Goal: Information Seeking & Learning: Learn about a topic

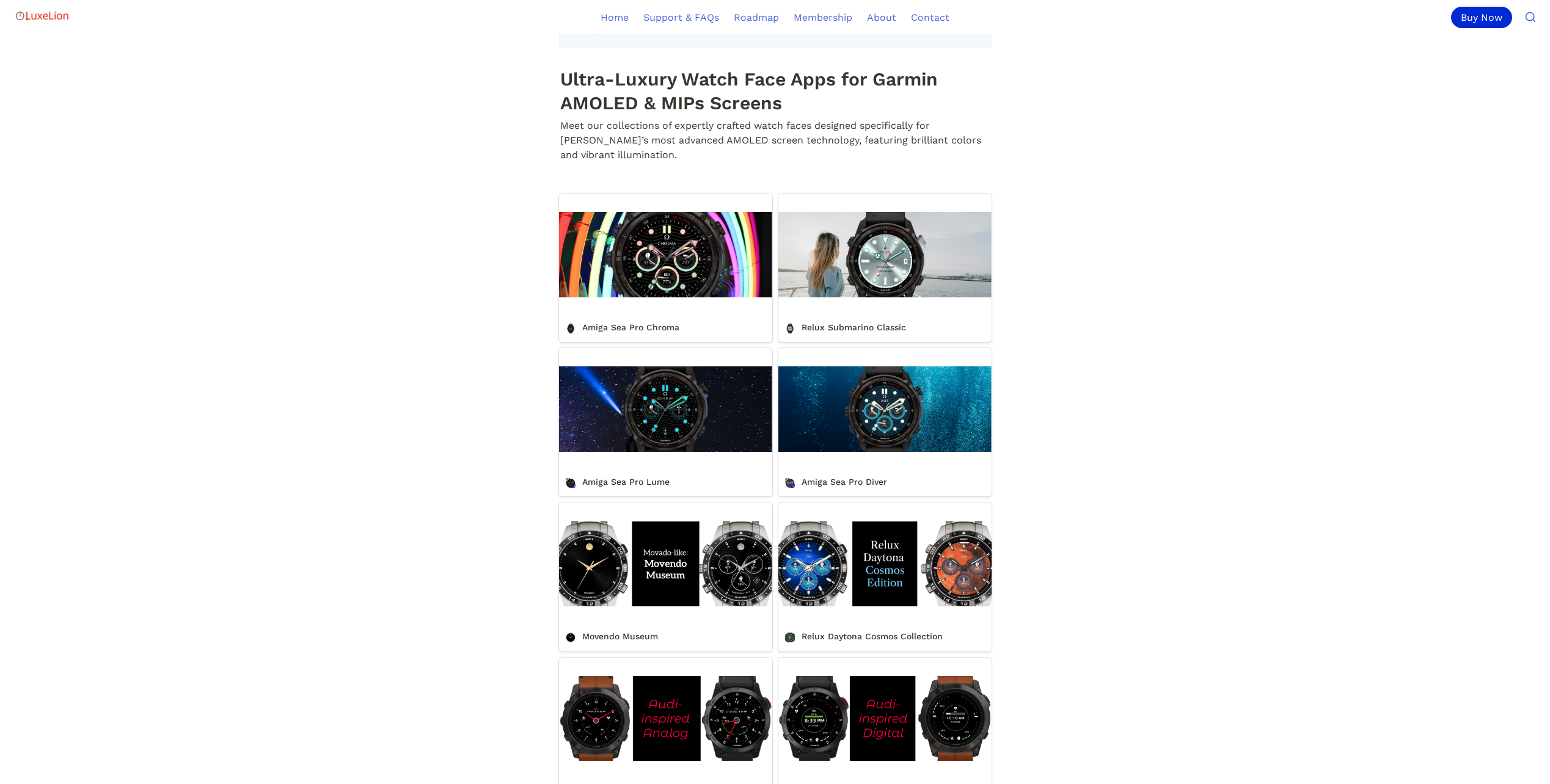
scroll to position [427, 0]
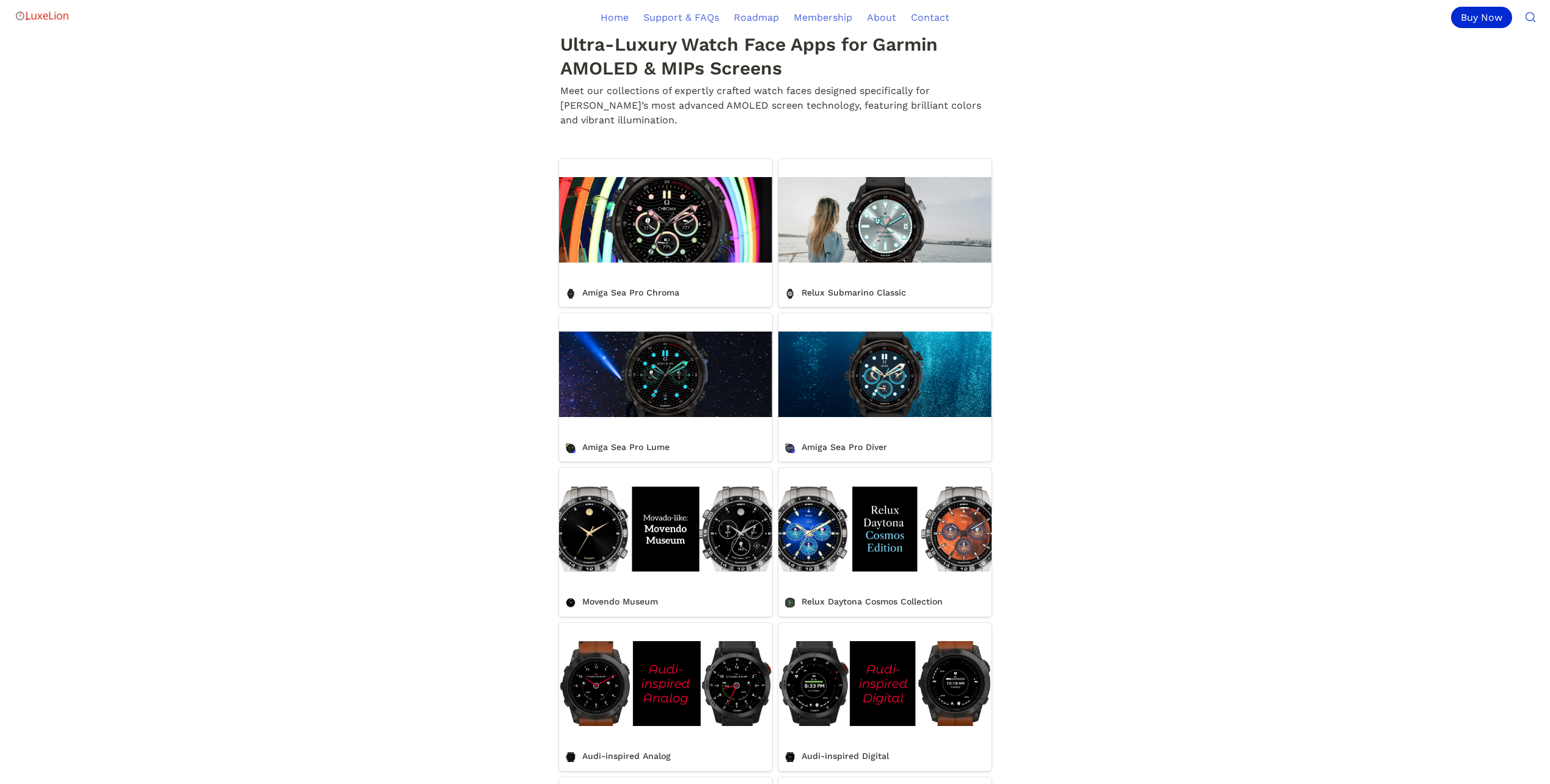
click at [682, 242] on link "Amiga Sea Pro Chroma" at bounding box center [665, 233] width 213 height 149
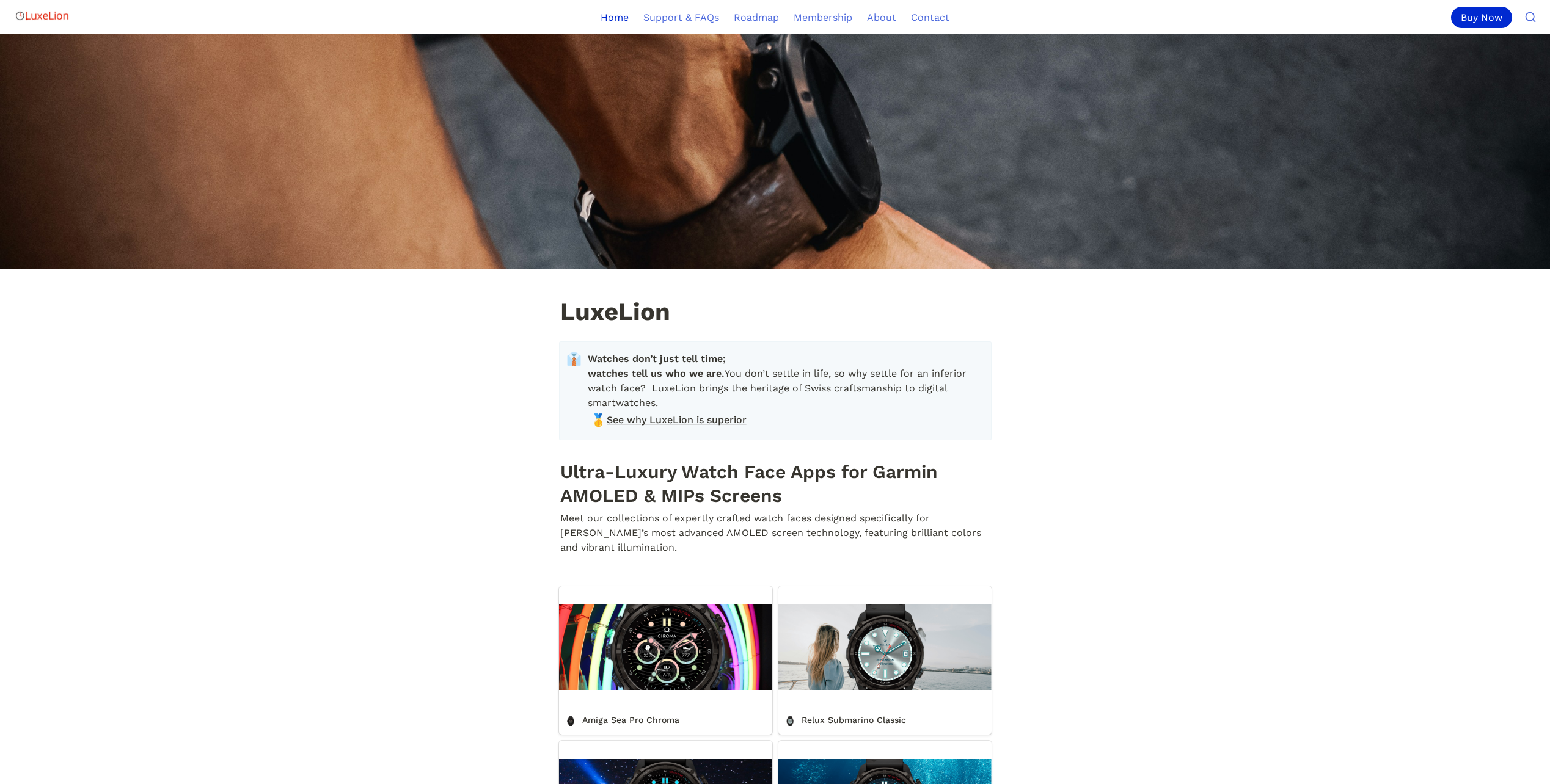
scroll to position [427, 0]
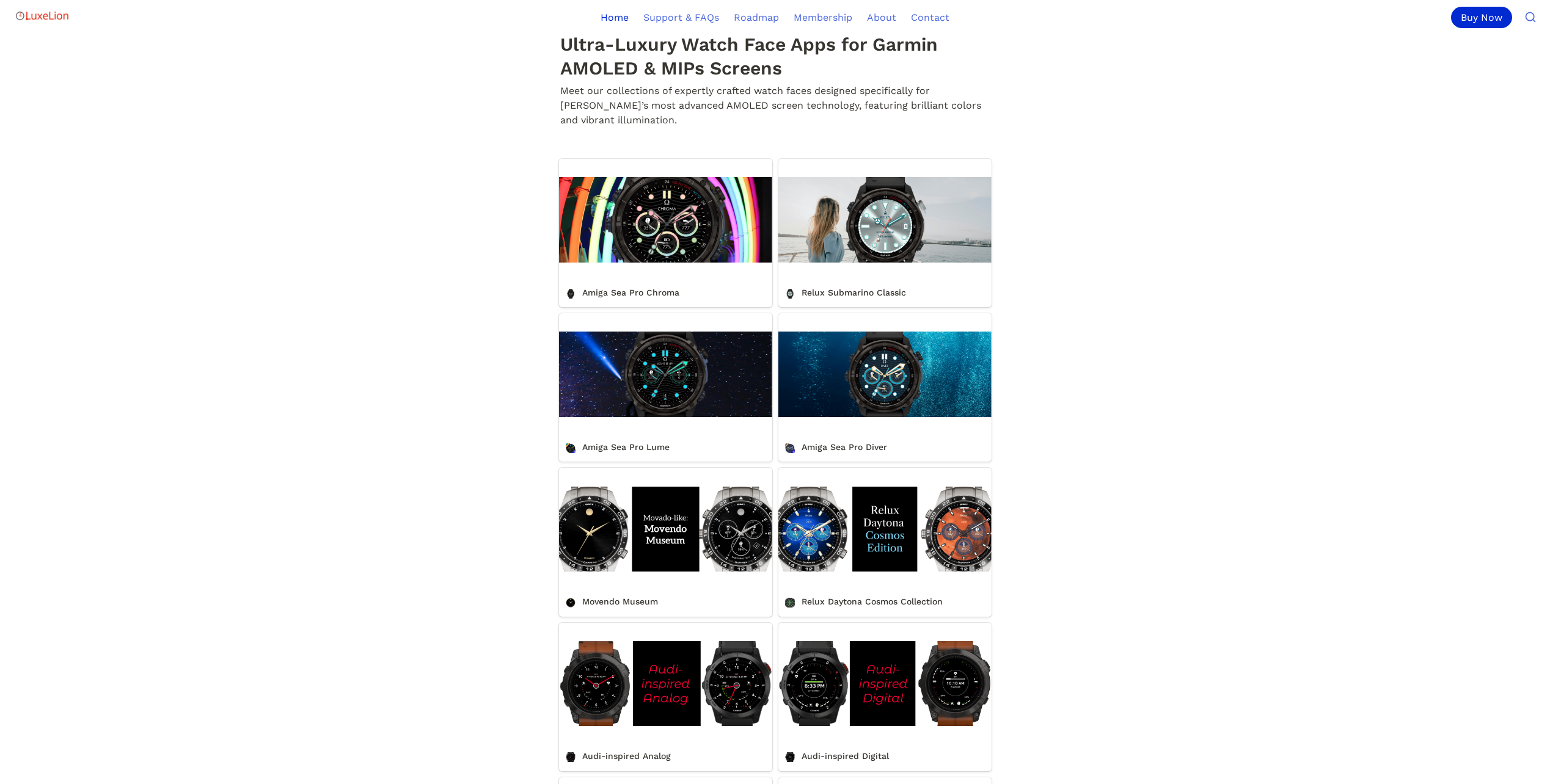
click at [903, 234] on link "Relux Submarino Classic" at bounding box center [885, 233] width 213 height 149
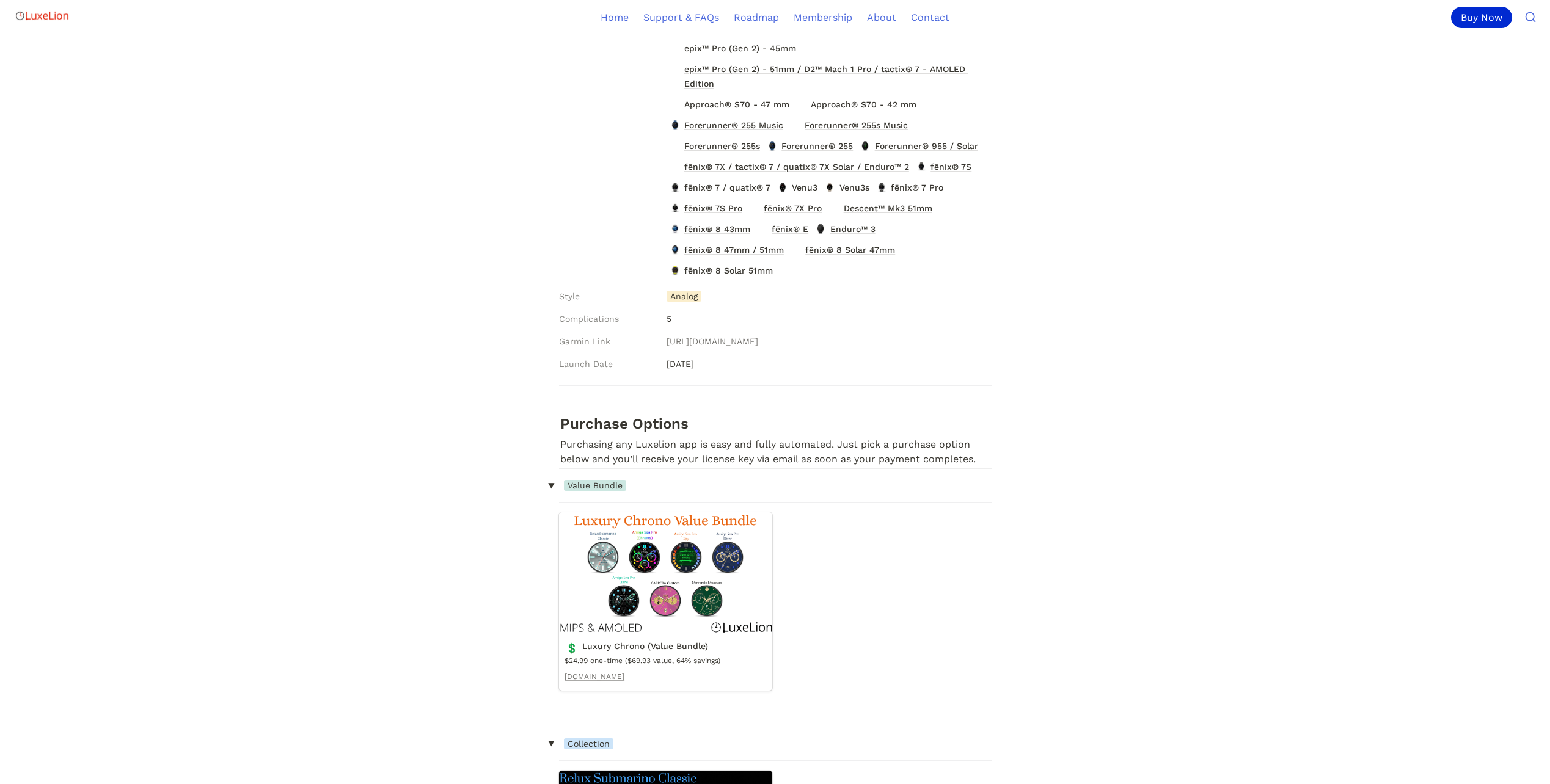
scroll to position [550, 0]
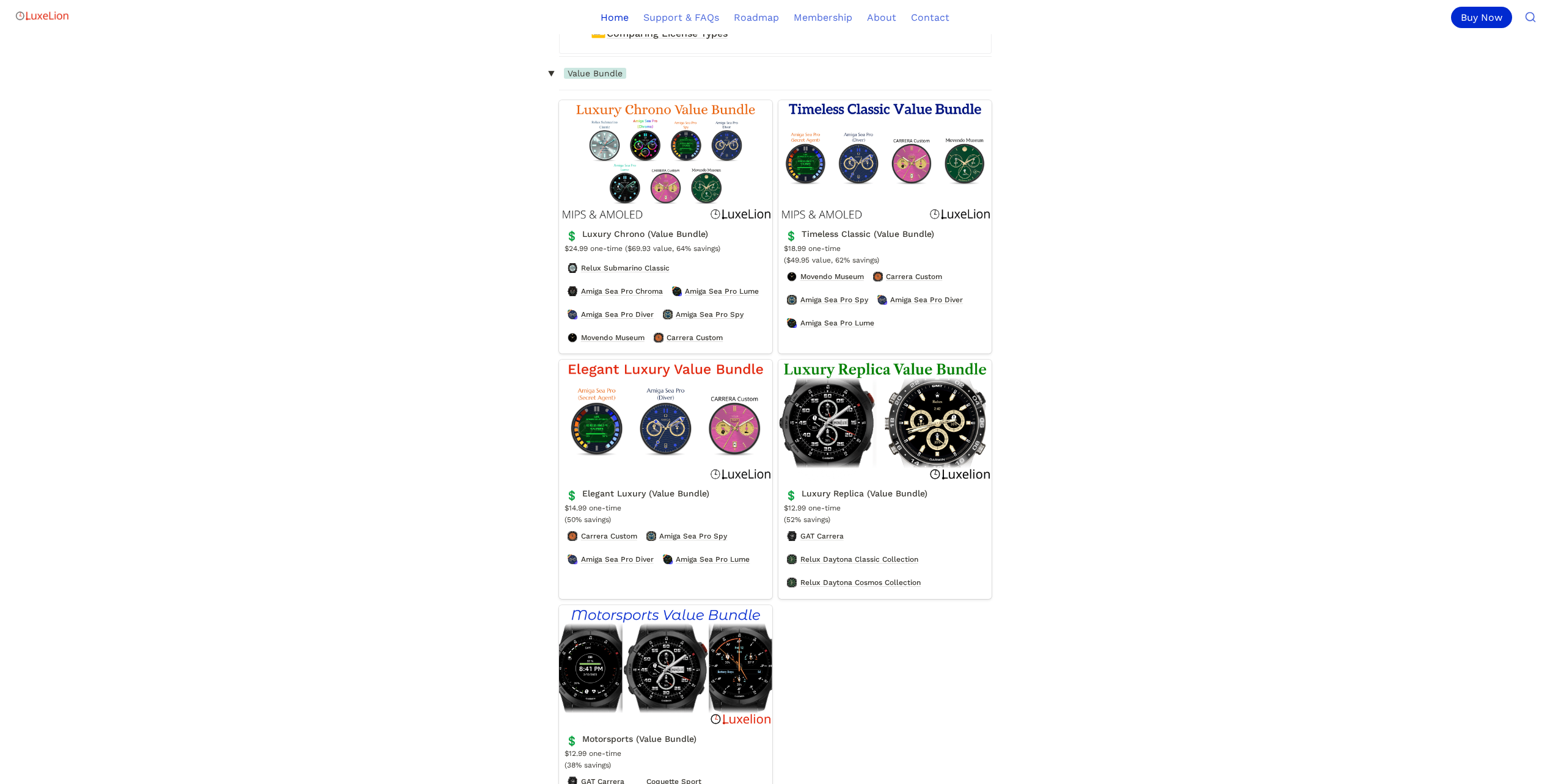
scroll to position [2076, 0]
